Goal: Information Seeking & Learning: Understand process/instructions

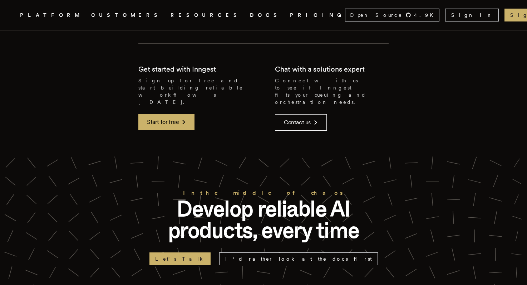
scroll to position [1653, 0]
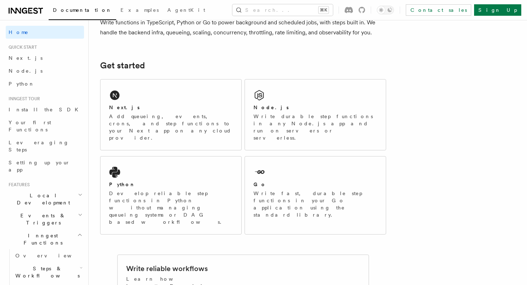
scroll to position [79, 0]
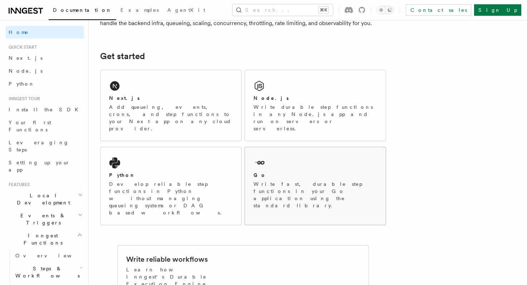
click at [260, 161] on icon at bounding box center [259, 163] width 4 height 4
click at [39, 59] on link "Next.js" at bounding box center [45, 57] width 78 height 13
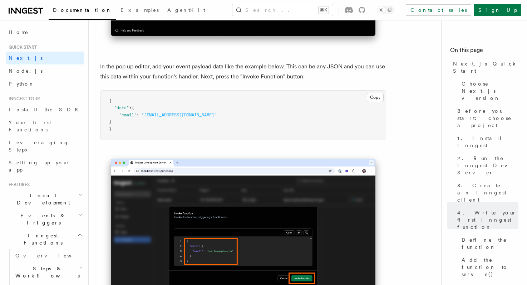
scroll to position [2115, 0]
click at [317, 67] on p "In the pop up editor, add your event payload data like the example below. This …" at bounding box center [243, 71] width 286 height 20
click at [369, 120] on pre "{ "data" : { "email" : "[EMAIL_ADDRESS][DOMAIN_NAME]" } }" at bounding box center [242, 114] width 285 height 49
